Goal: Find specific page/section: Find specific page/section

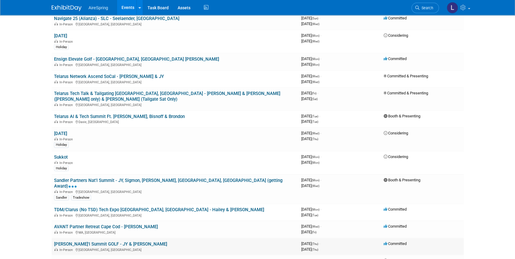
scroll to position [516, 0]
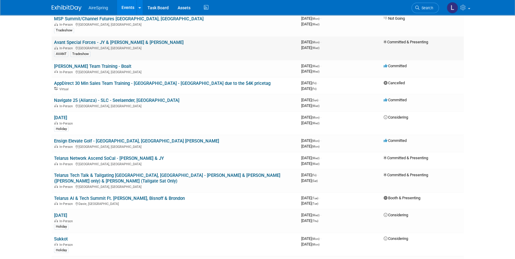
click at [100, 45] on div "In-Person [GEOGRAPHIC_DATA], [GEOGRAPHIC_DATA]" at bounding box center [175, 47] width 242 height 5
click at [85, 40] on link "Avant Special Forces - JY & [PERSON_NAME] & [PERSON_NAME]" at bounding box center [119, 42] width 130 height 5
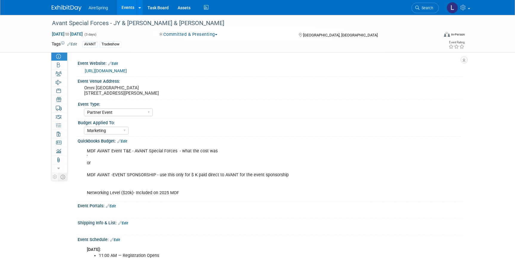
select select "Partner Event"
select select "Marketing"
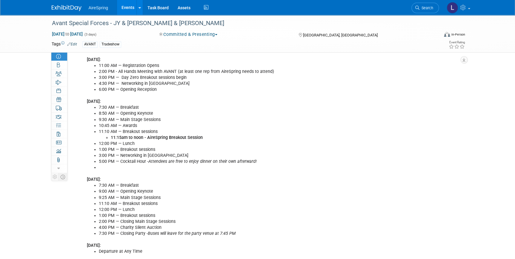
scroll to position [217, 0]
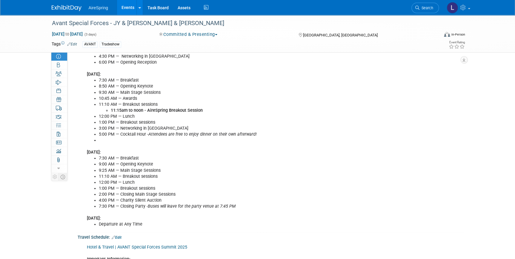
click at [119, 245] on link "Hotel & Travel | AVANT Special Forces Summit 2025" at bounding box center [137, 247] width 100 height 5
